Goal: Task Accomplishment & Management: Complete application form

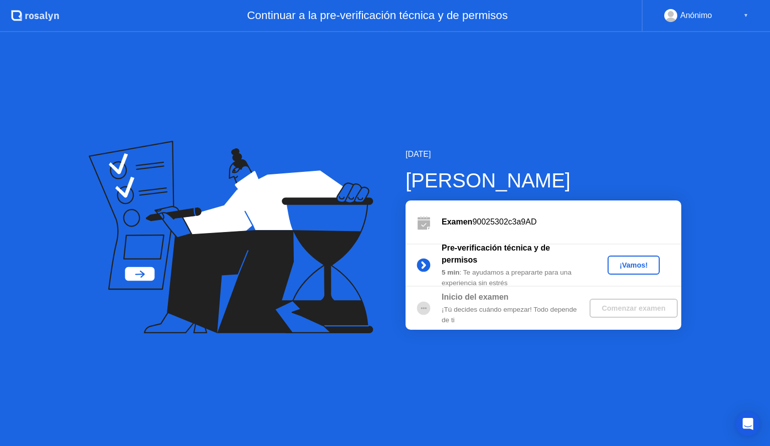
click at [631, 261] on div "¡Vamos!" at bounding box center [634, 265] width 44 height 8
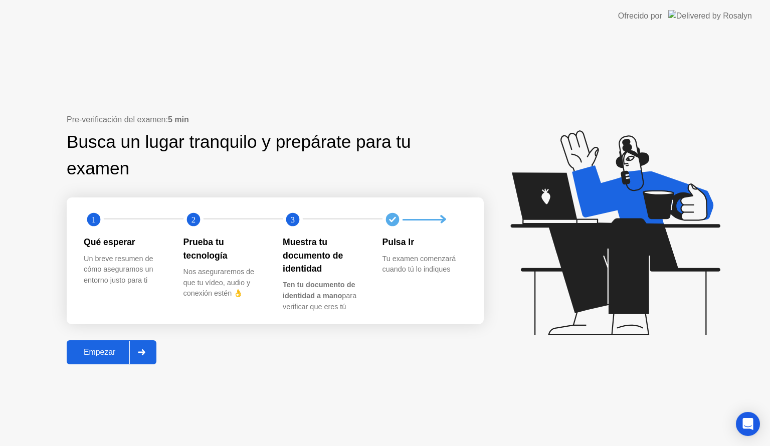
click at [101, 354] on div "Empezar" at bounding box center [100, 352] width 60 height 9
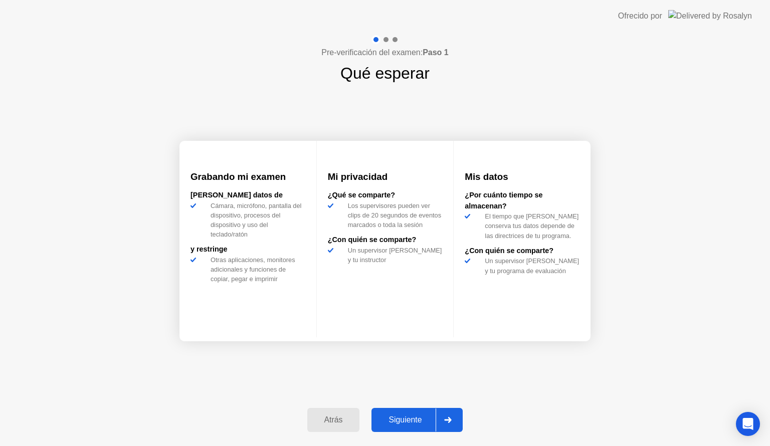
click at [404, 416] on div "Siguiente" at bounding box center [405, 420] width 61 height 9
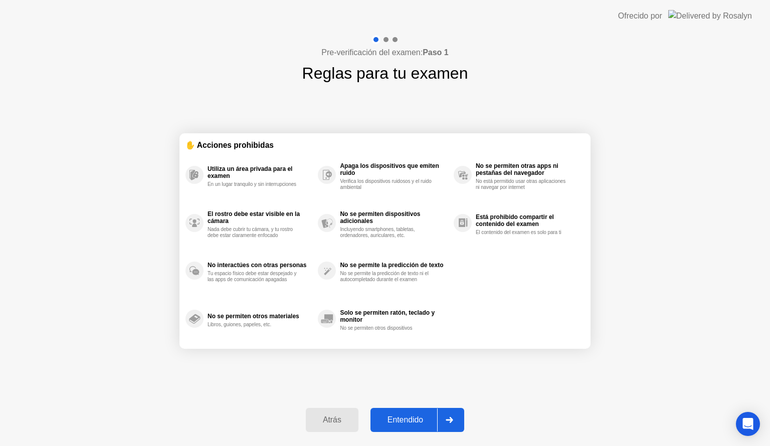
click at [409, 416] on div "Entendido" at bounding box center [406, 420] width 64 height 9
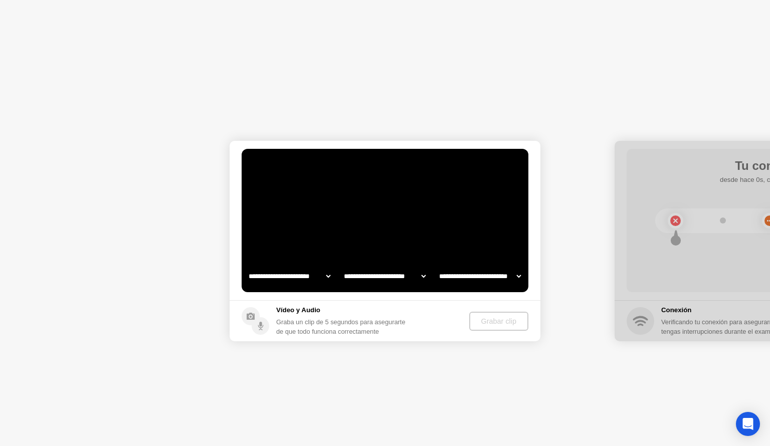
select select "**********"
select select "*******"
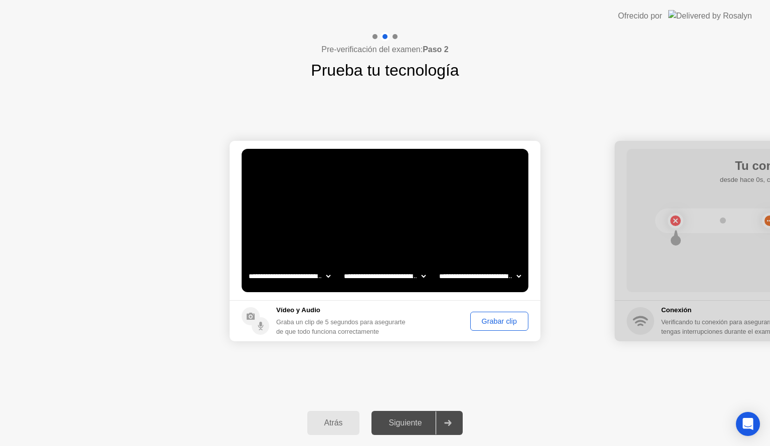
click at [496, 317] on div "Grabar clip" at bounding box center [499, 321] width 51 height 8
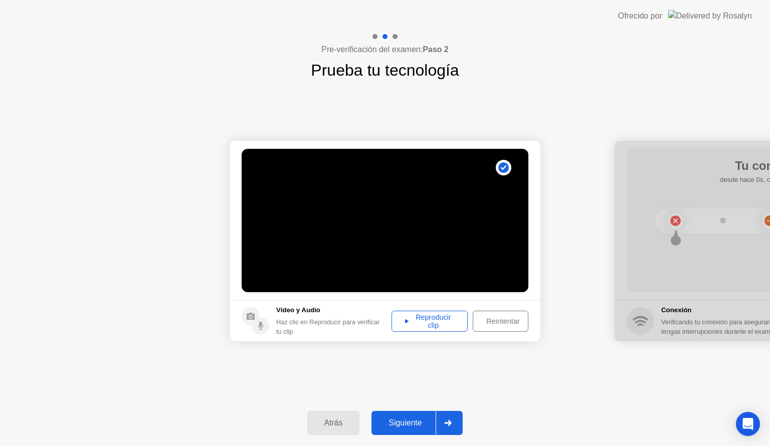
click at [435, 317] on div "Reproducir clip" at bounding box center [429, 321] width 69 height 16
click at [415, 414] on button "Siguiente" at bounding box center [417, 423] width 91 height 24
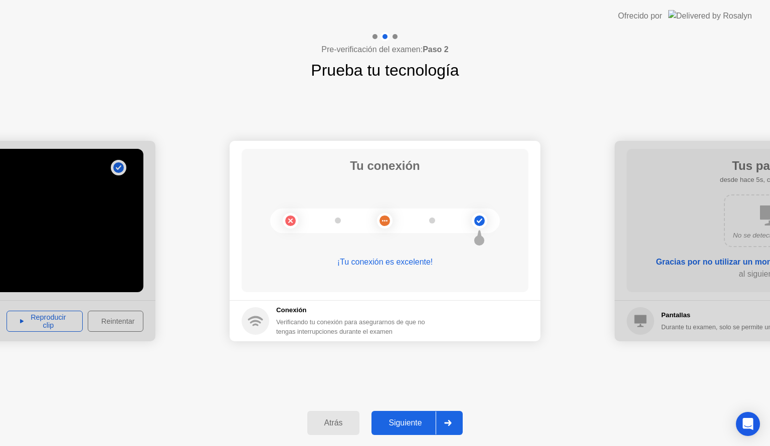
click at [415, 414] on button "Siguiente" at bounding box center [417, 423] width 91 height 24
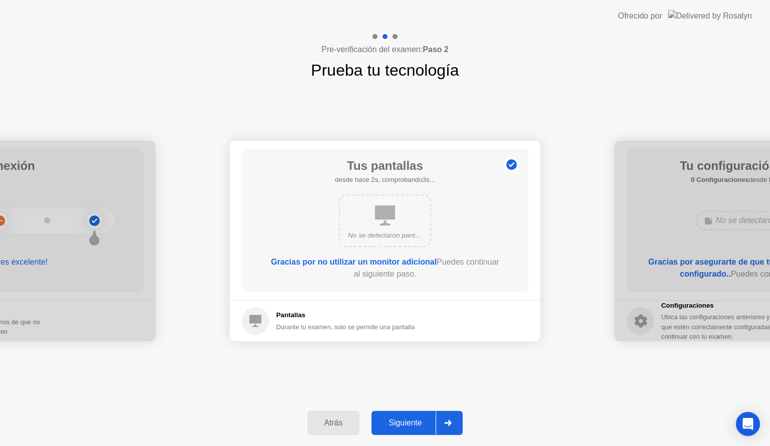
click at [415, 414] on button "Siguiente" at bounding box center [417, 423] width 91 height 24
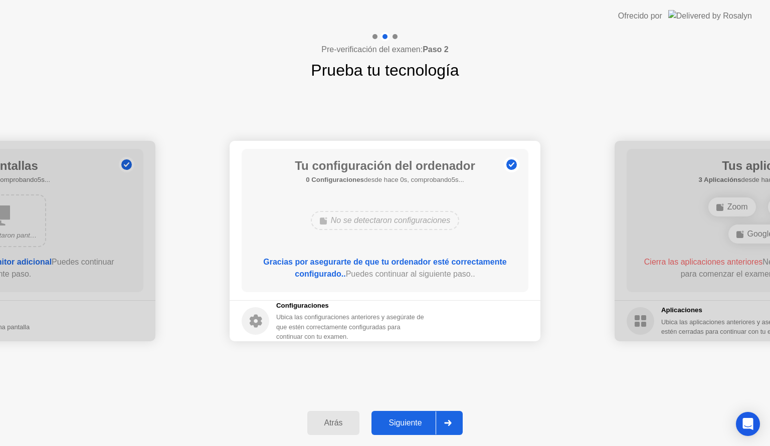
click at [415, 414] on button "Siguiente" at bounding box center [417, 423] width 91 height 24
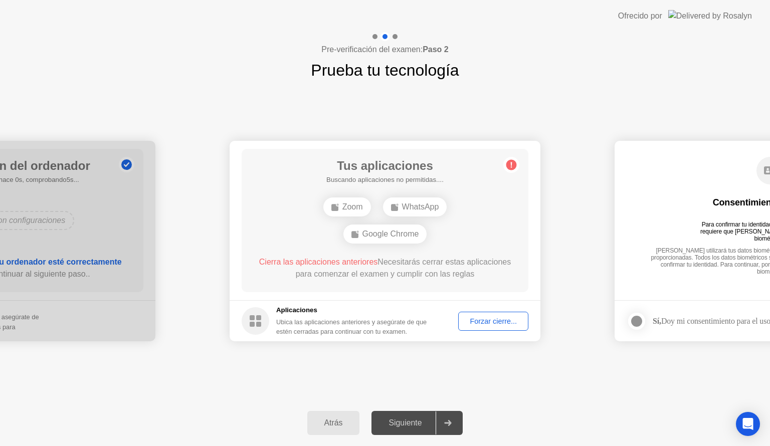
click at [471, 321] on div "Forzar cierre..." at bounding box center [493, 321] width 63 height 8
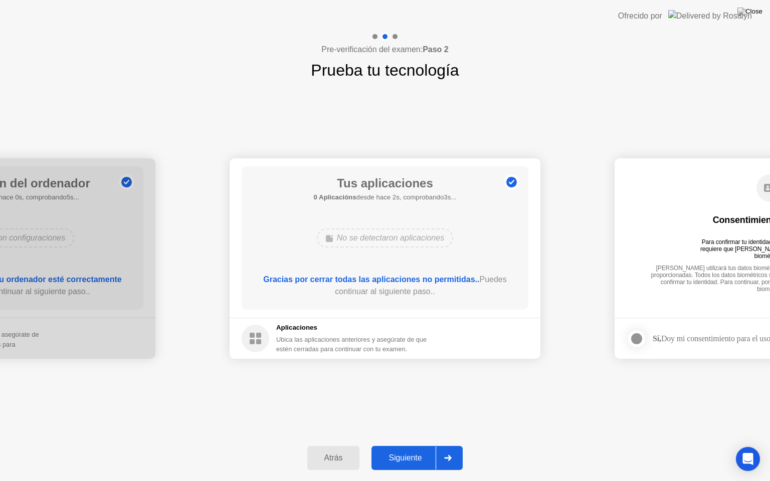
click at [412, 446] on div "Siguiente" at bounding box center [405, 458] width 61 height 9
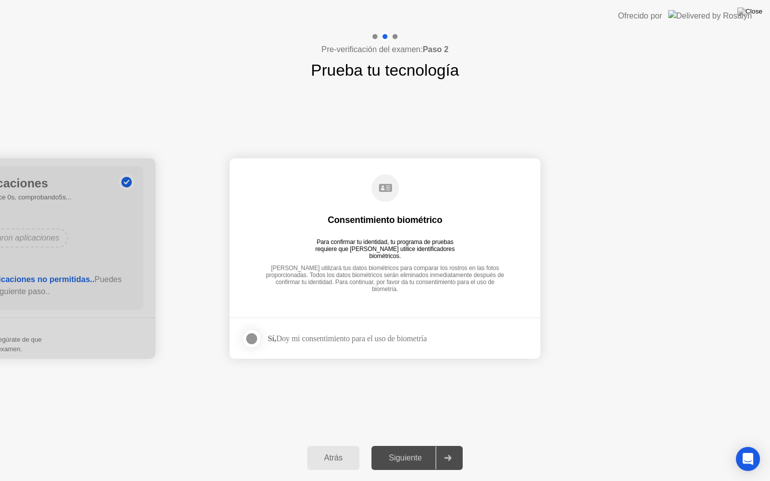
click at [255, 336] on div at bounding box center [252, 339] width 12 height 12
click at [395, 446] on div "Siguiente" at bounding box center [405, 458] width 61 height 9
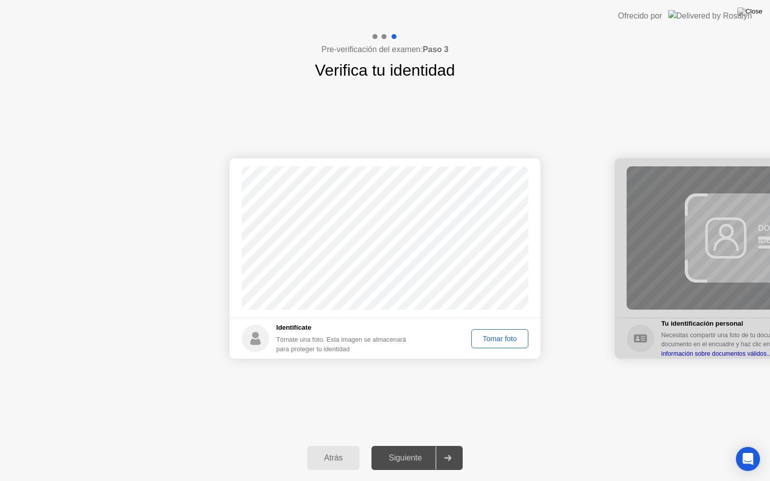
click at [504, 335] on div "Tomar foto" at bounding box center [500, 339] width 50 height 8
click at [413, 446] on div "Siguiente" at bounding box center [405, 458] width 61 height 9
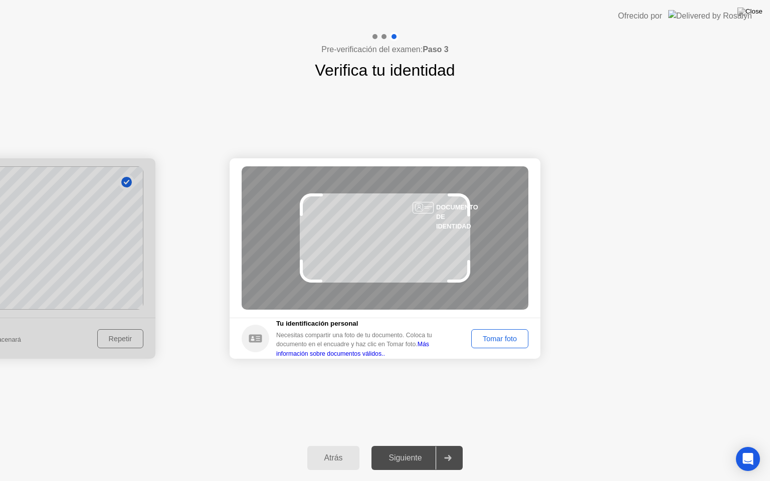
click at [483, 345] on button "Tomar foto" at bounding box center [499, 339] width 57 height 19
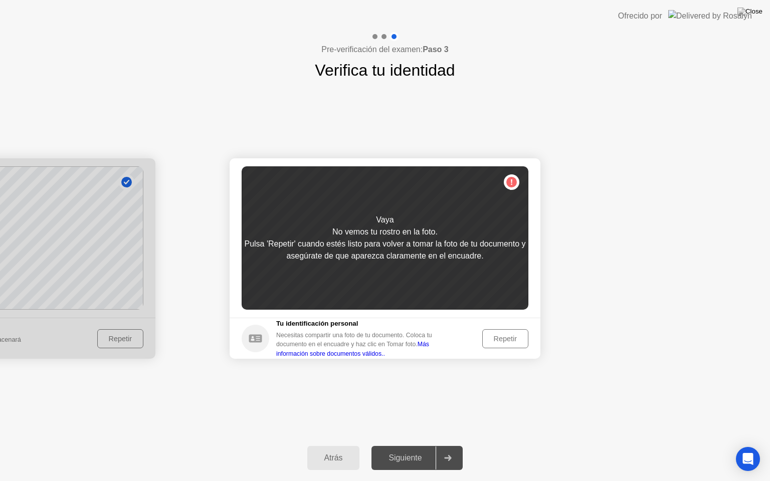
click at [500, 345] on button "Repetir" at bounding box center [505, 339] width 46 height 19
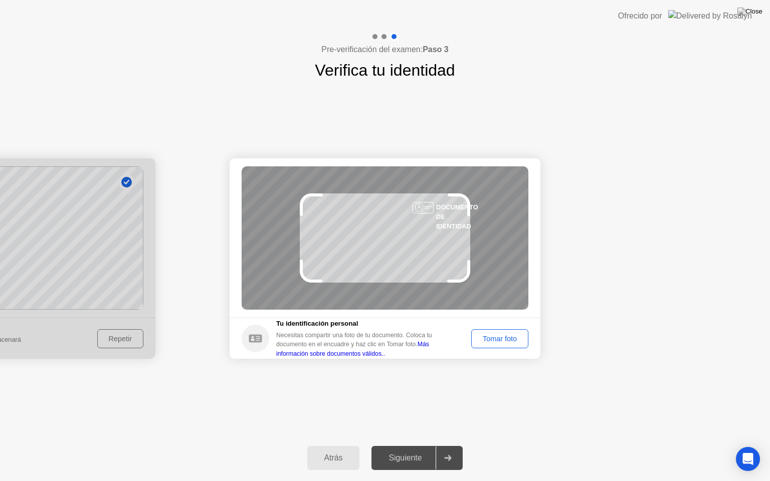
click at [500, 345] on button "Tomar foto" at bounding box center [499, 339] width 57 height 19
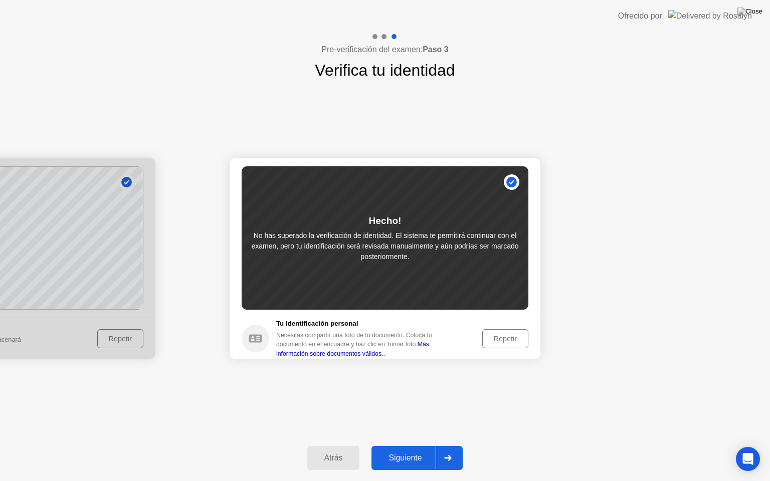
click at [404, 446] on button "Siguiente" at bounding box center [417, 458] width 91 height 24
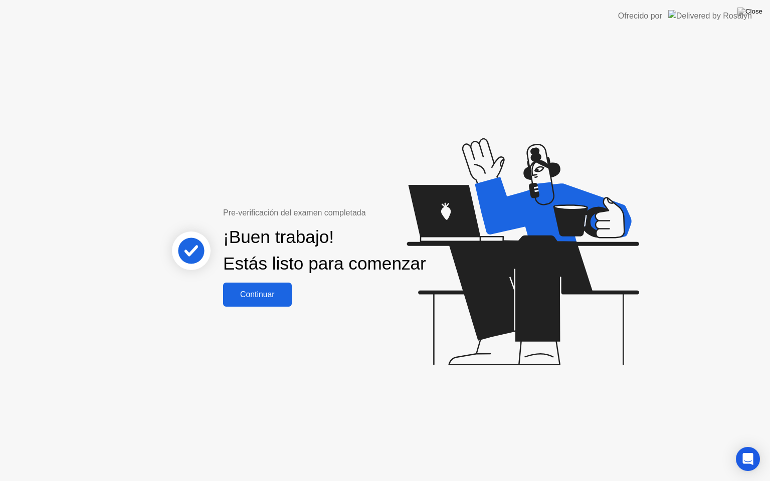
click at [271, 299] on div "Continuar" at bounding box center [257, 294] width 63 height 9
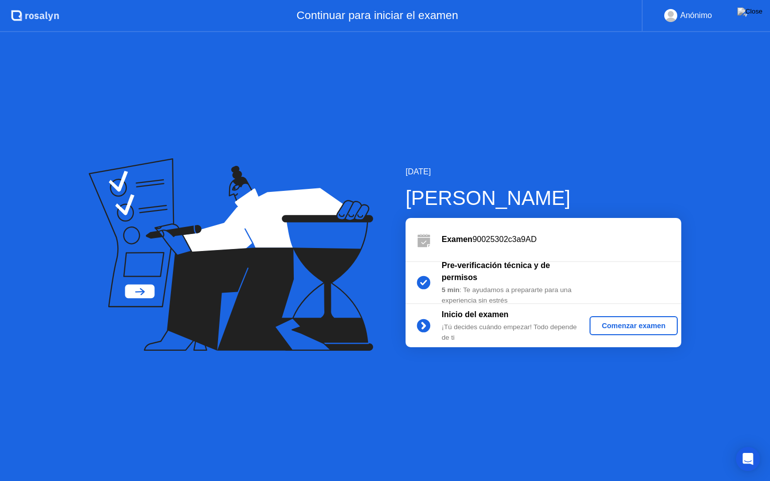
click at [639, 322] on div "Comenzar examen" at bounding box center [634, 326] width 80 height 8
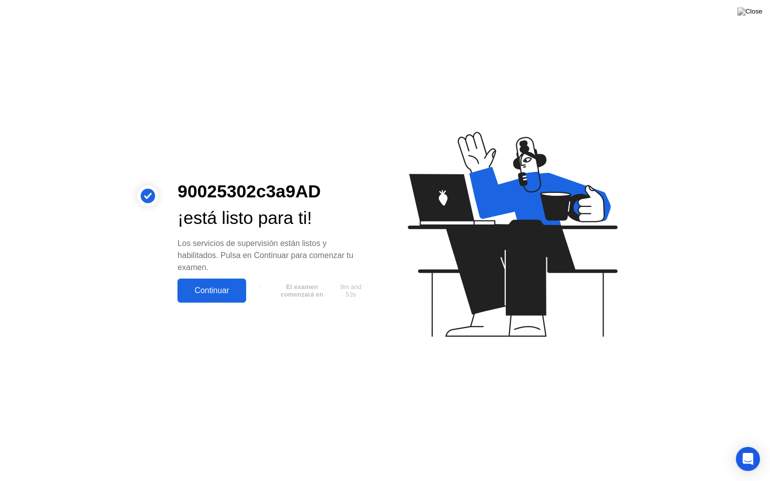
click at [219, 290] on div "Continuar" at bounding box center [212, 290] width 63 height 9
